Goal: Information Seeking & Learning: Learn about a topic

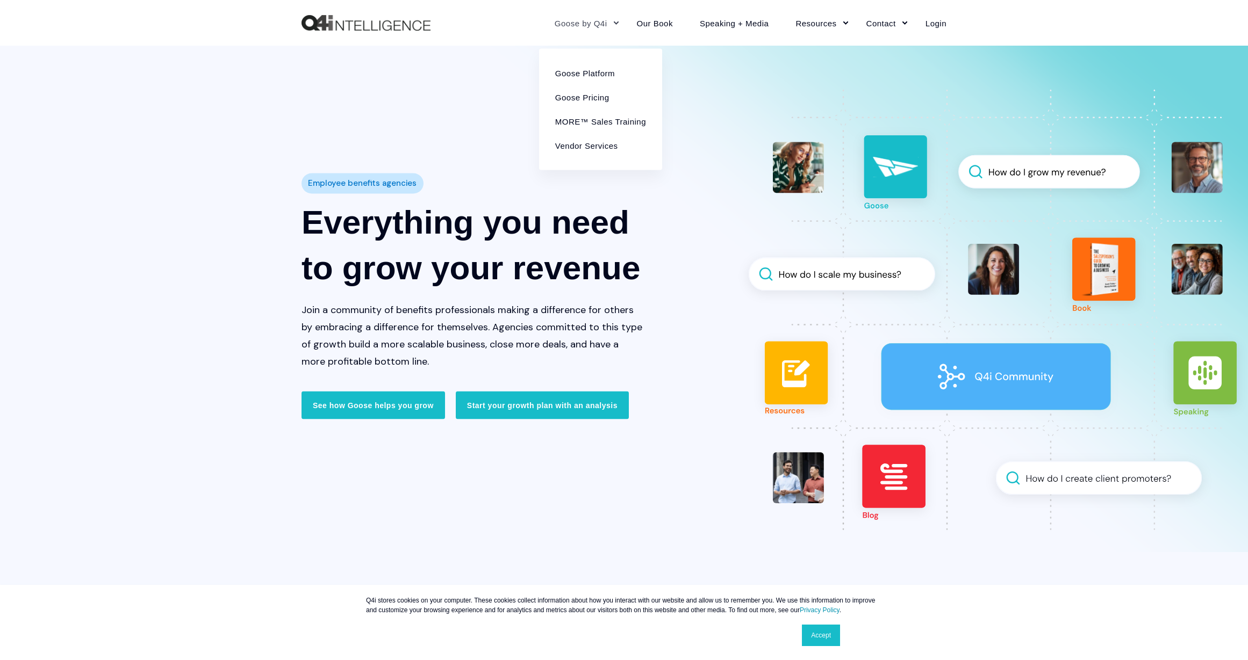
click at [616, 19] on link "Goose by Q4i" at bounding box center [582, 22] width 82 height 47
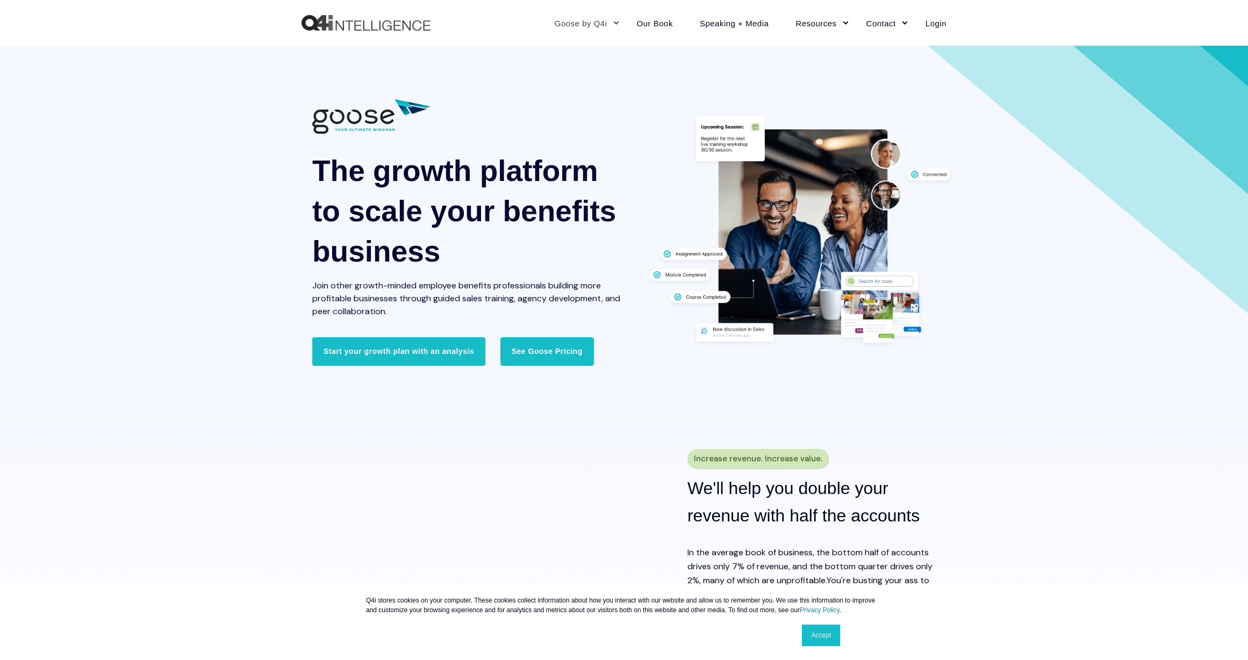
click at [546, 349] on link "See Goose Pricing" at bounding box center [546, 351] width 93 height 28
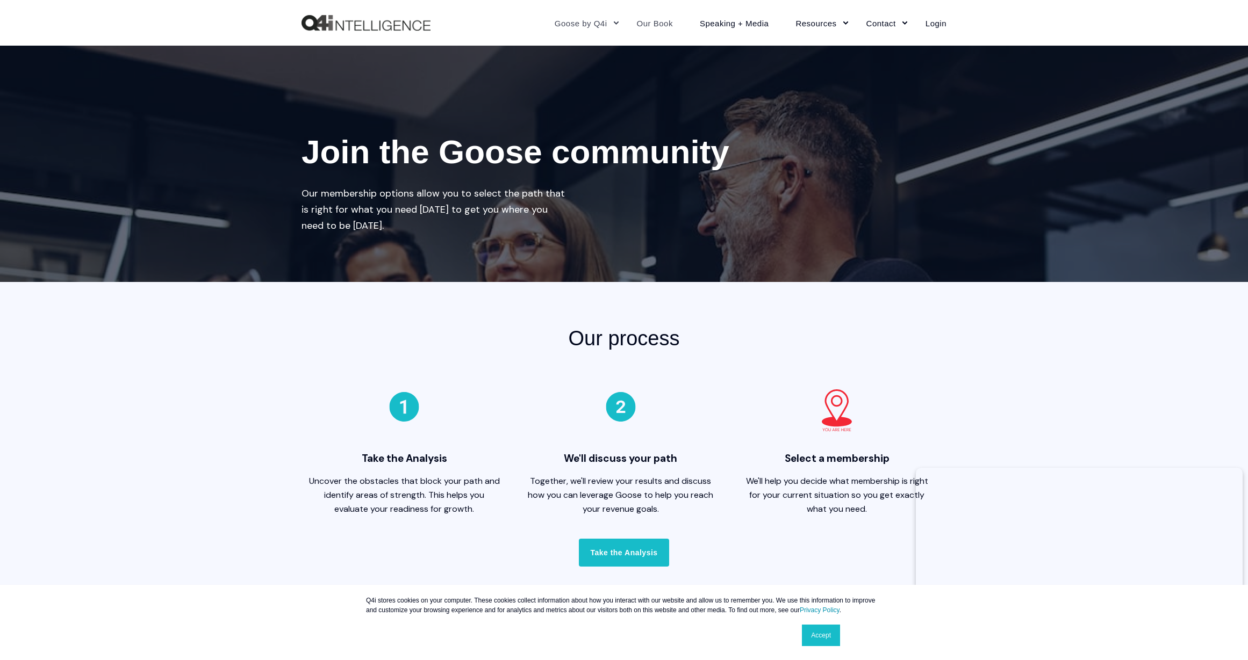
click at [655, 21] on link "Our Book" at bounding box center [654, 22] width 63 height 47
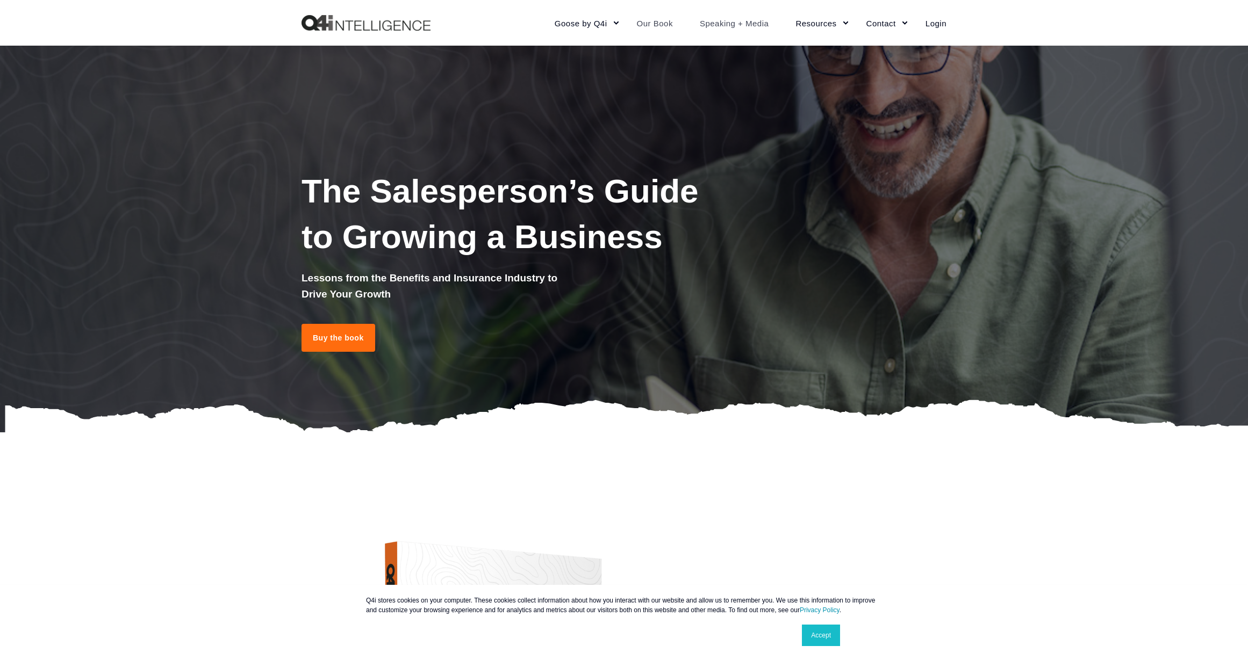
click at [738, 20] on link "Speaking + Media" at bounding box center [734, 22] width 96 height 47
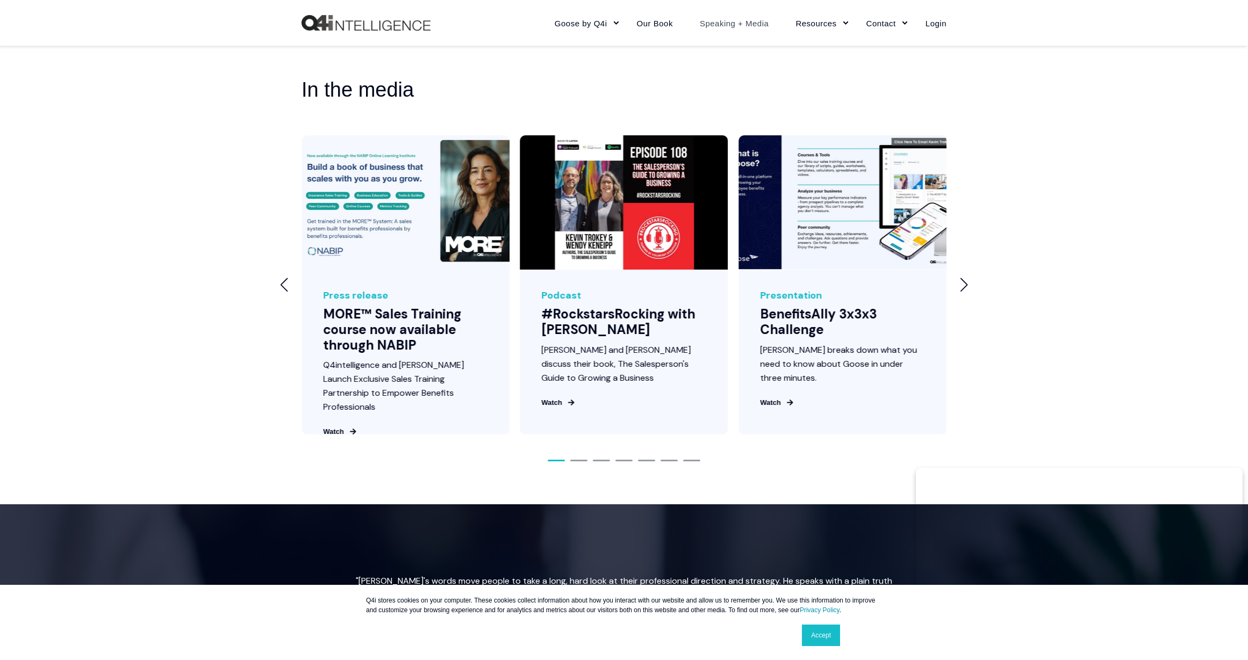
scroll to position [1236, 0]
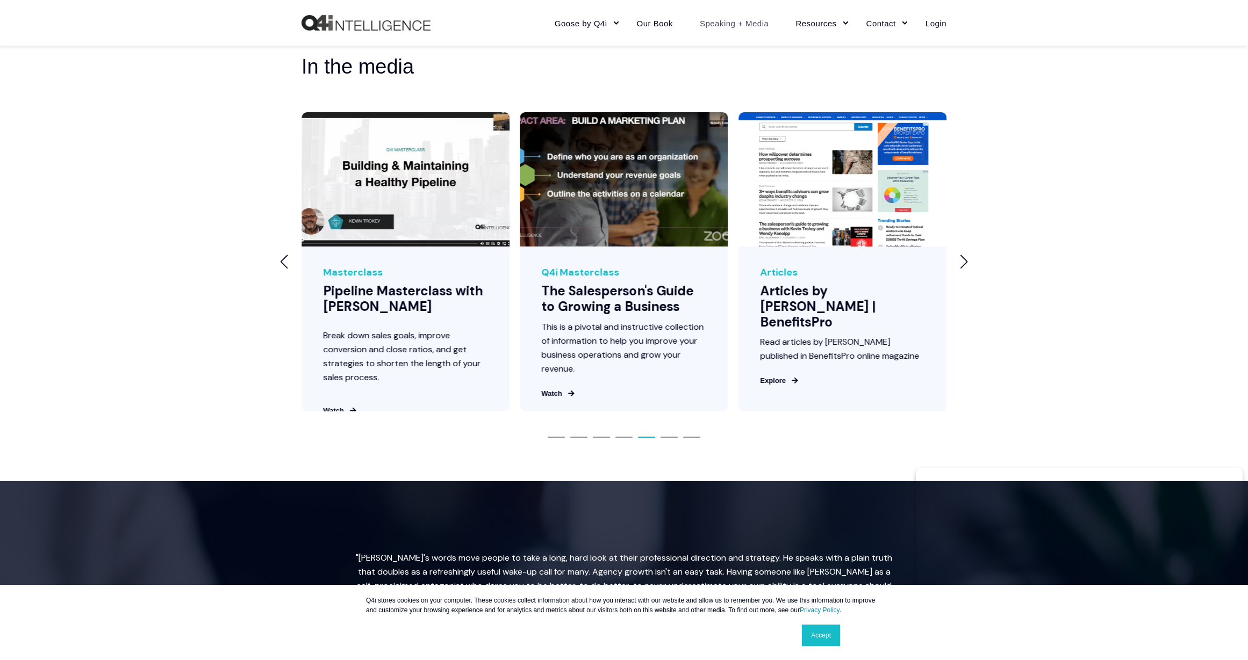
click at [963, 269] on div "Next slide" at bounding box center [963, 262] width 9 height 14
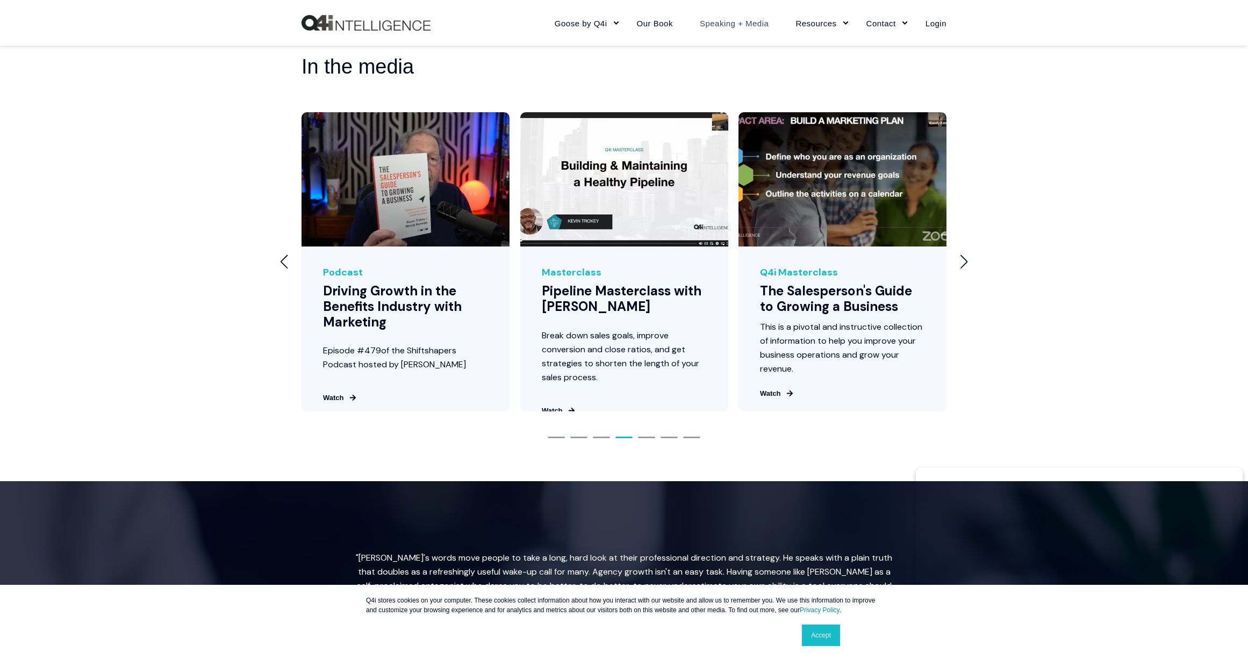
click at [963, 269] on div "Next slide" at bounding box center [963, 262] width 9 height 14
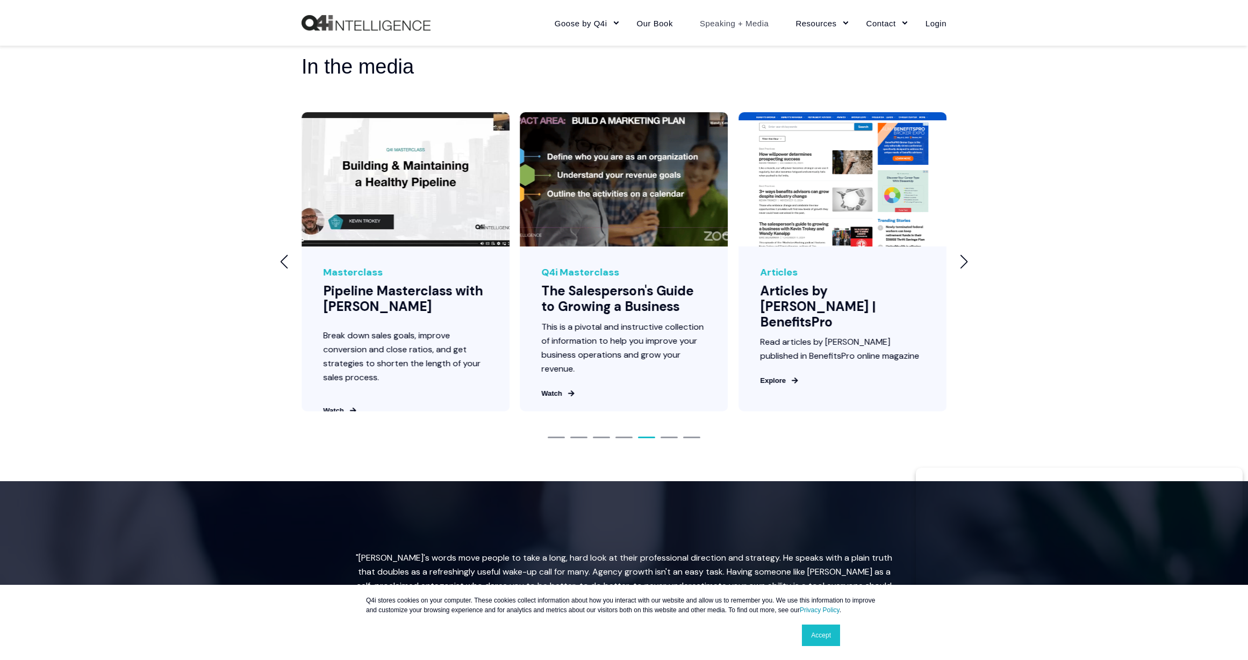
click at [963, 269] on div "Next slide" at bounding box center [963, 262] width 9 height 14
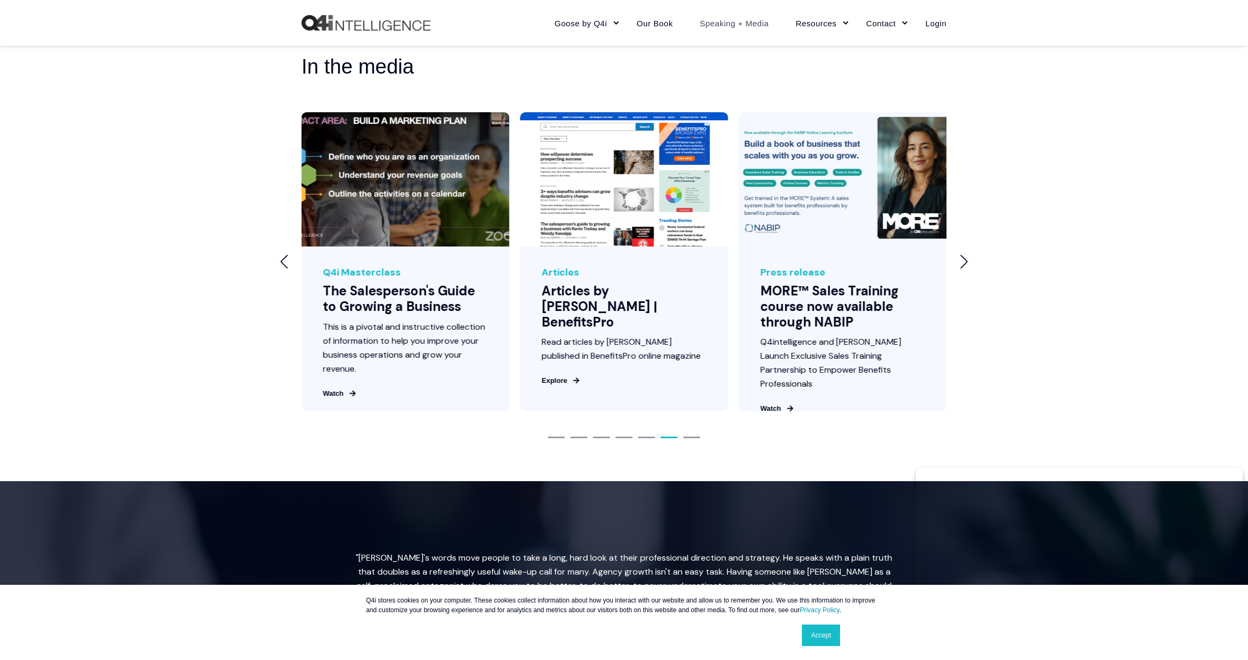
click at [963, 269] on div "Next slide" at bounding box center [963, 262] width 9 height 14
